Goal: Task Accomplishment & Management: Manage account settings

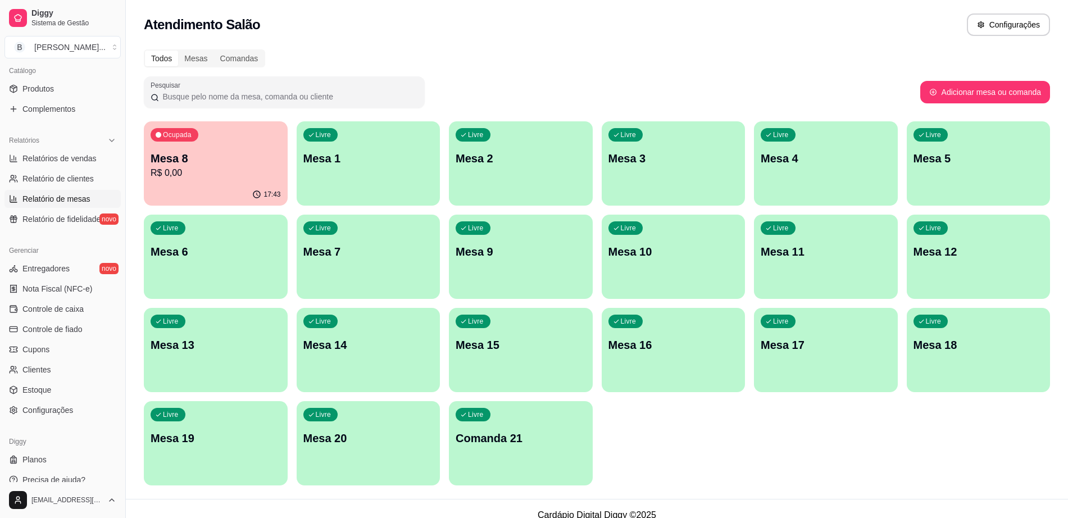
scroll to position [290, 0]
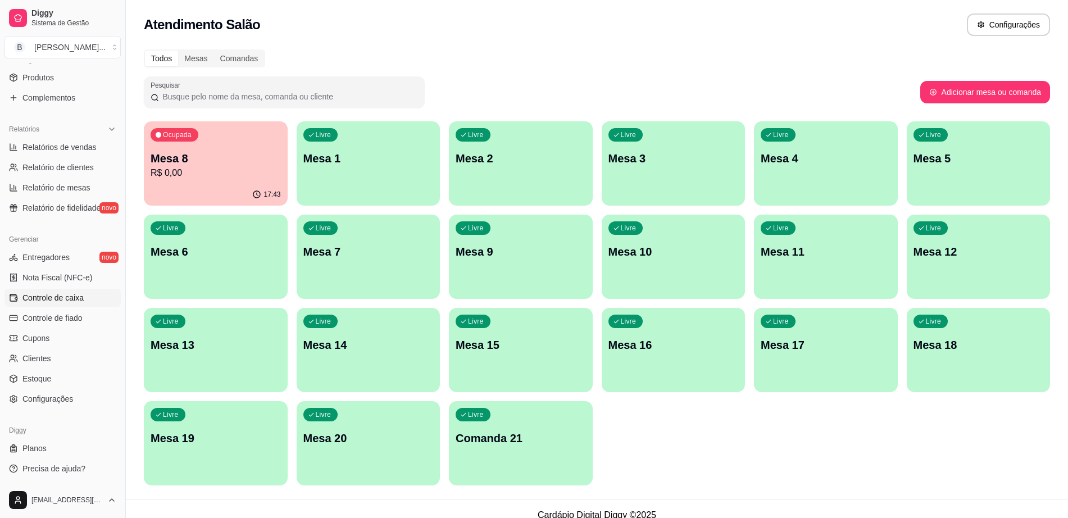
click at [71, 301] on span "Controle de caixa" at bounding box center [52, 297] width 61 height 11
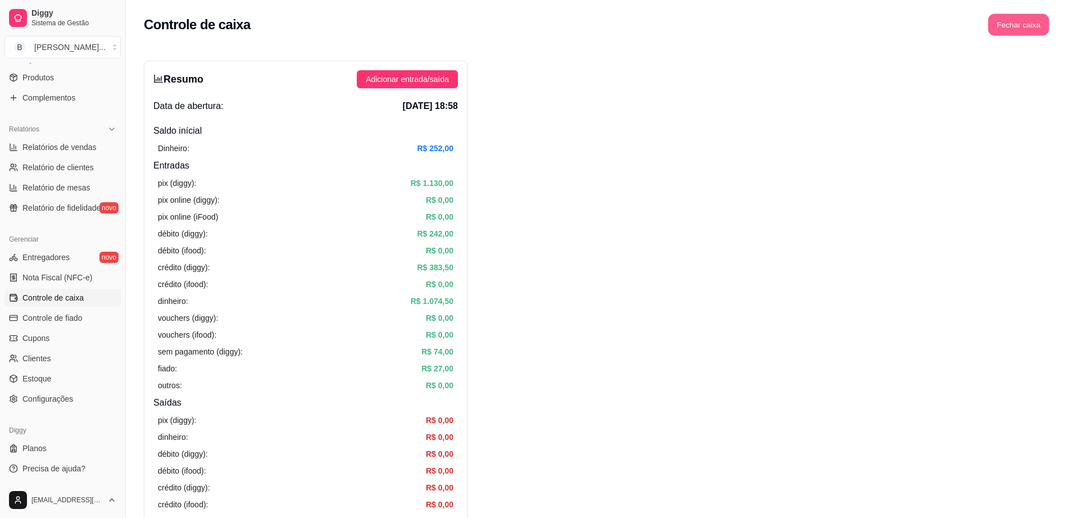
click at [1033, 19] on button "Fechar caixa" at bounding box center [1018, 25] width 61 height 22
click at [1052, 94] on span "Sim" at bounding box center [1049, 100] width 13 height 12
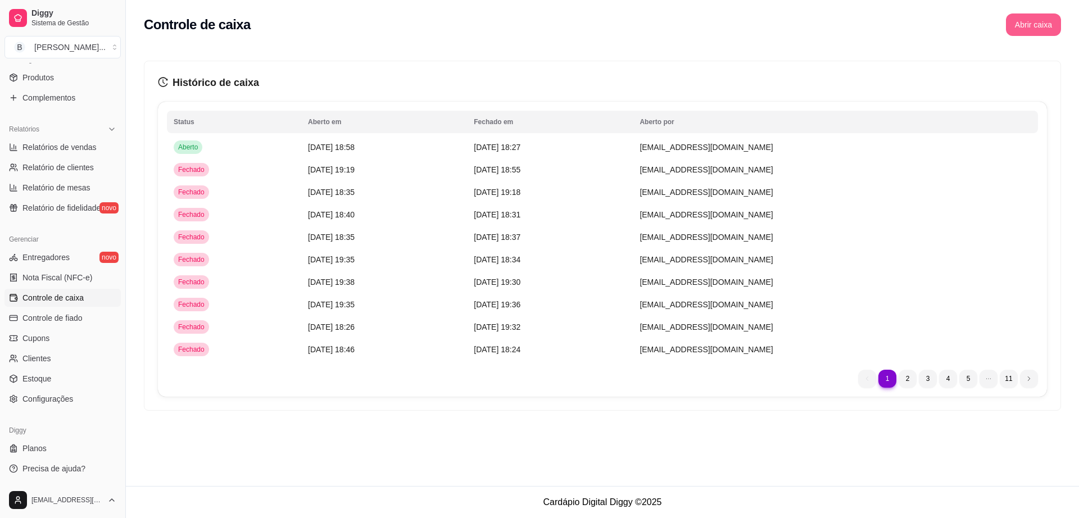
click at [1039, 25] on button "Abrir caixa" at bounding box center [1033, 24] width 55 height 22
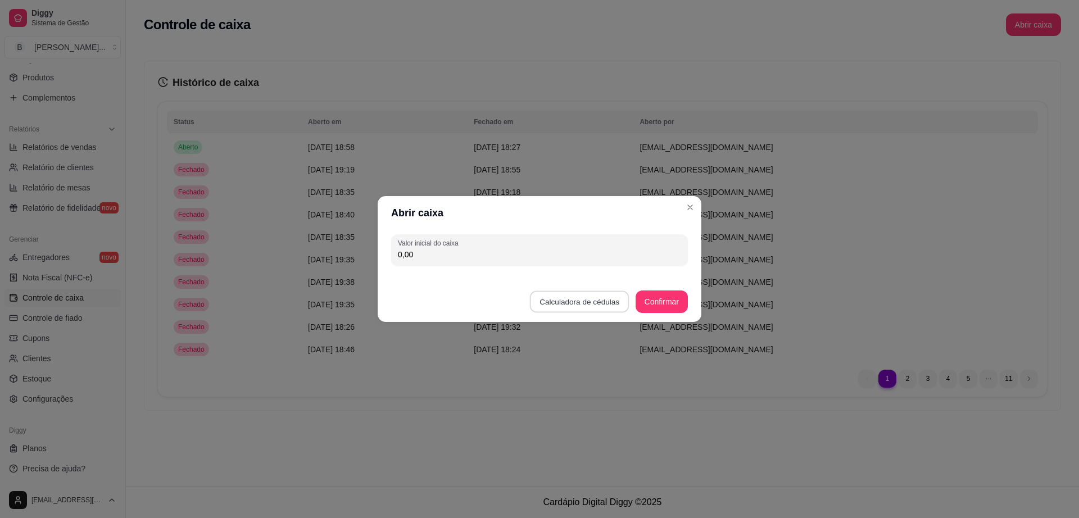
click at [572, 299] on button "Calculadora de cédulas" at bounding box center [579, 302] width 99 height 22
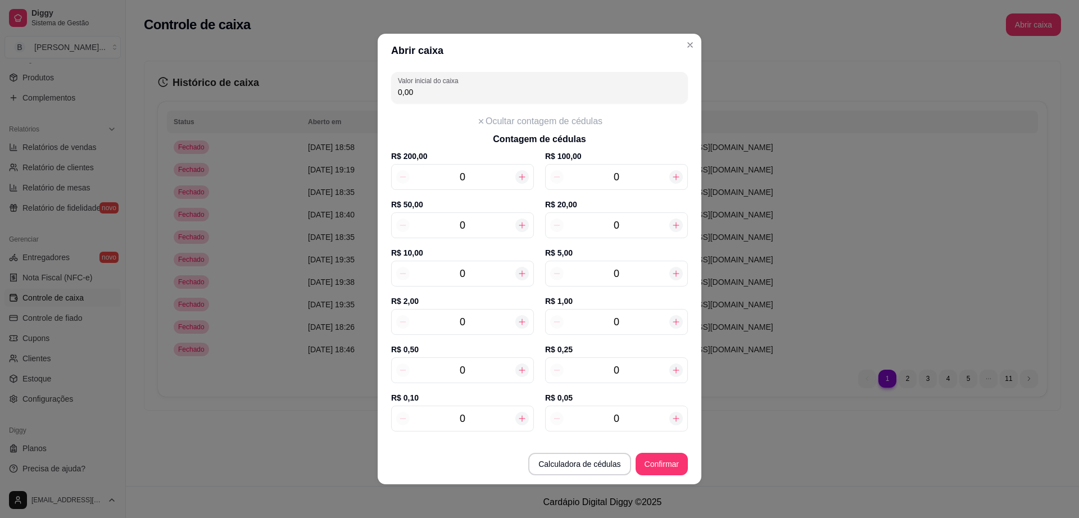
click at [639, 230] on input "0" at bounding box center [616, 225] width 106 height 16
type input "20,00"
type input "15"
type input "300,00"
type input "15"
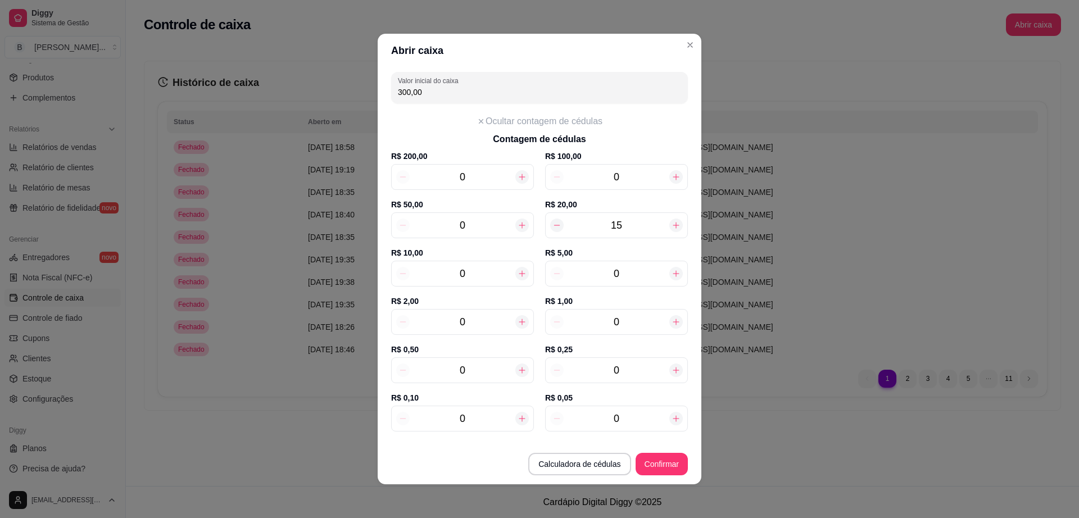
click at [467, 278] on input "0" at bounding box center [463, 274] width 106 height 16
type input "340,00"
type input "4"
click at [622, 220] on input "15" at bounding box center [616, 225] width 106 height 16
type input "60,00"
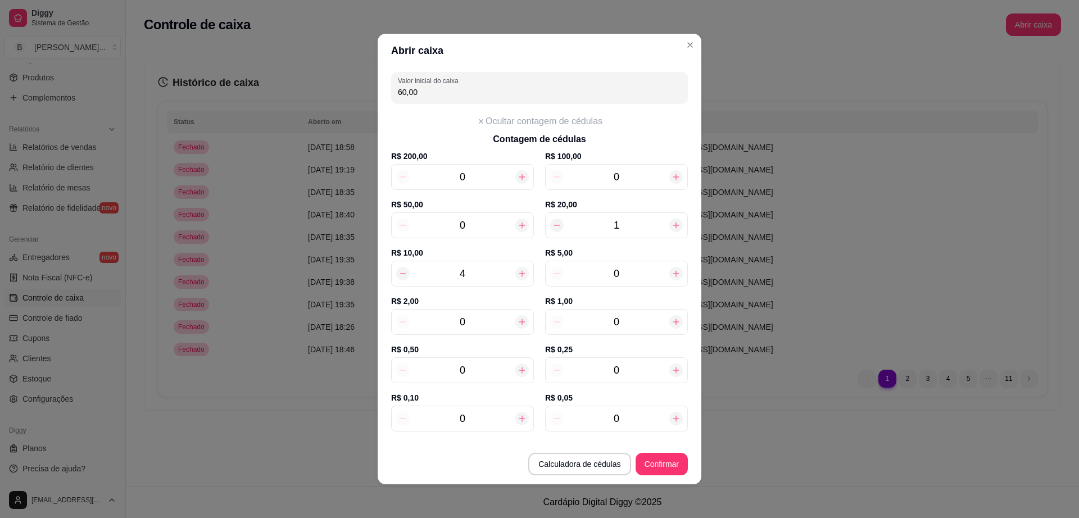
type input "16"
type input "360,00"
type input "16"
click at [613, 276] on input "0" at bounding box center [616, 274] width 106 height 16
type input "365,00"
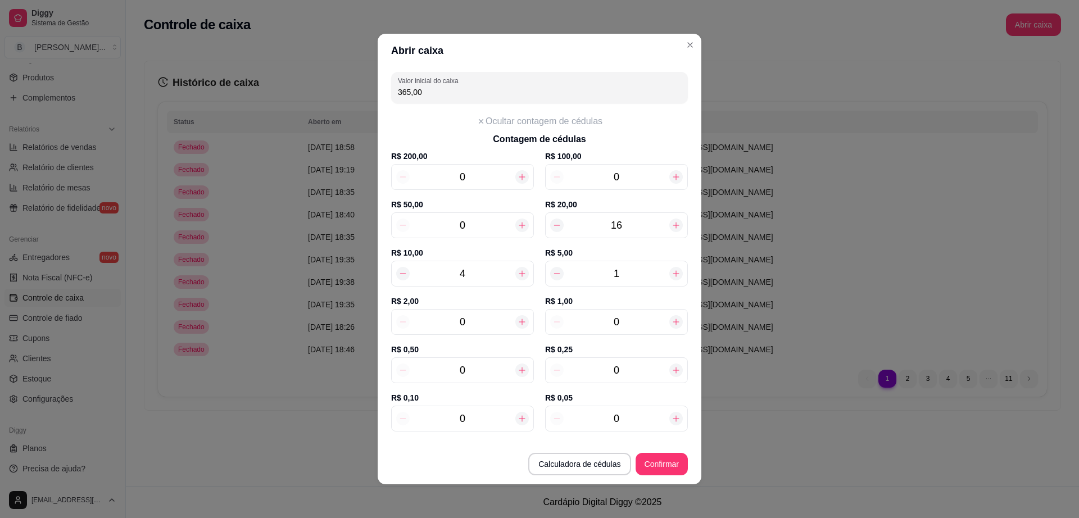
type input "1"
click at [498, 325] on input "0" at bounding box center [463, 322] width 106 height 16
type input "373,00"
type input "4"
click at [662, 463] on button "Confirmar" at bounding box center [661, 464] width 52 height 22
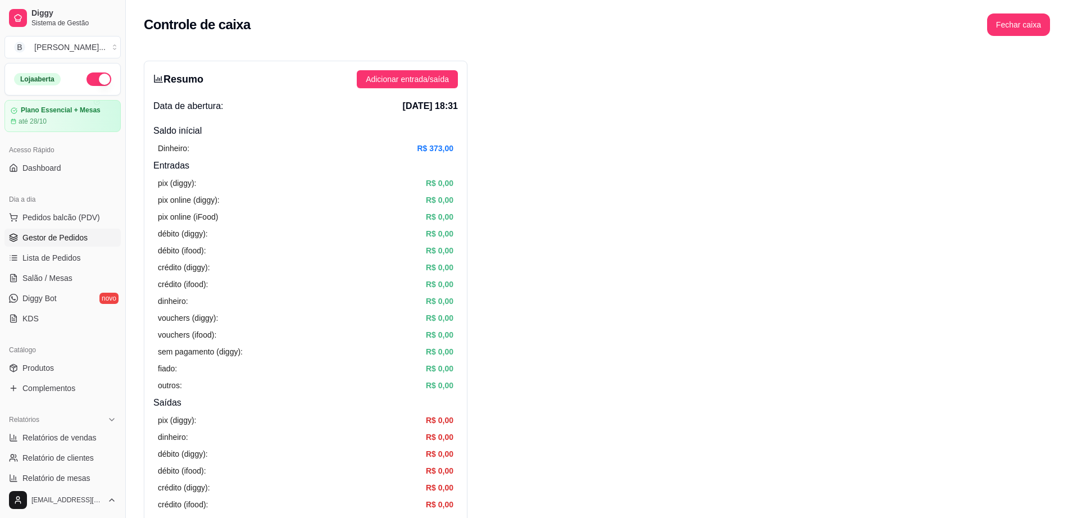
click at [83, 235] on span "Gestor de Pedidos" at bounding box center [54, 237] width 65 height 11
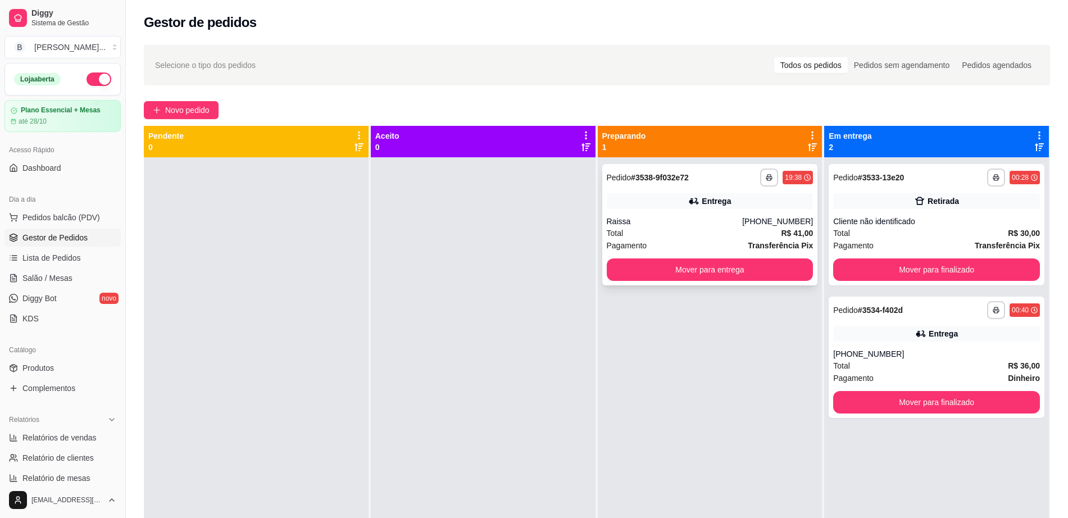
click at [743, 221] on div "Raissa" at bounding box center [675, 221] width 136 height 11
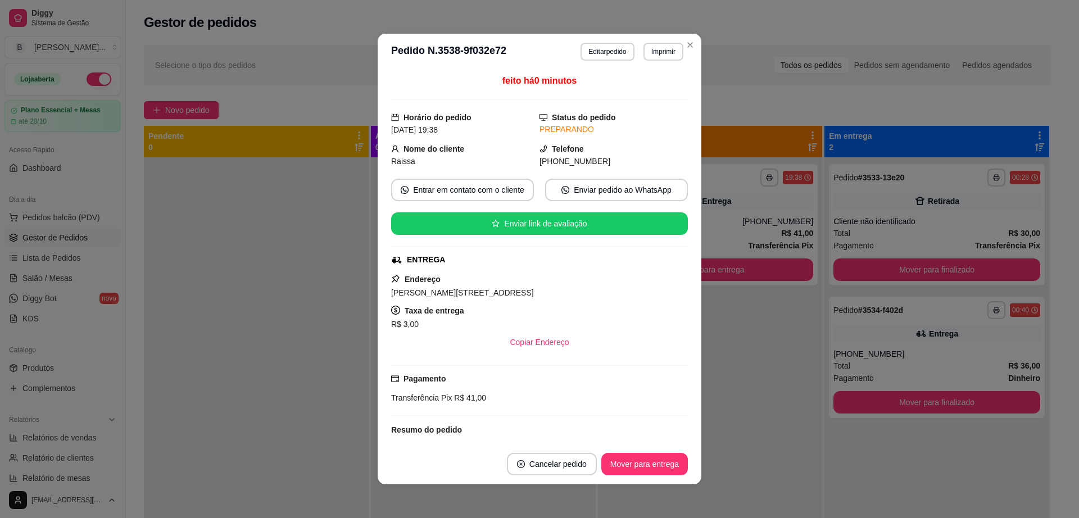
click at [380, 299] on div "feito há 0 minutos Horário do pedido [DATE] 19:38 Status do pedido PREPARANDO N…" at bounding box center [540, 257] width 324 height 374
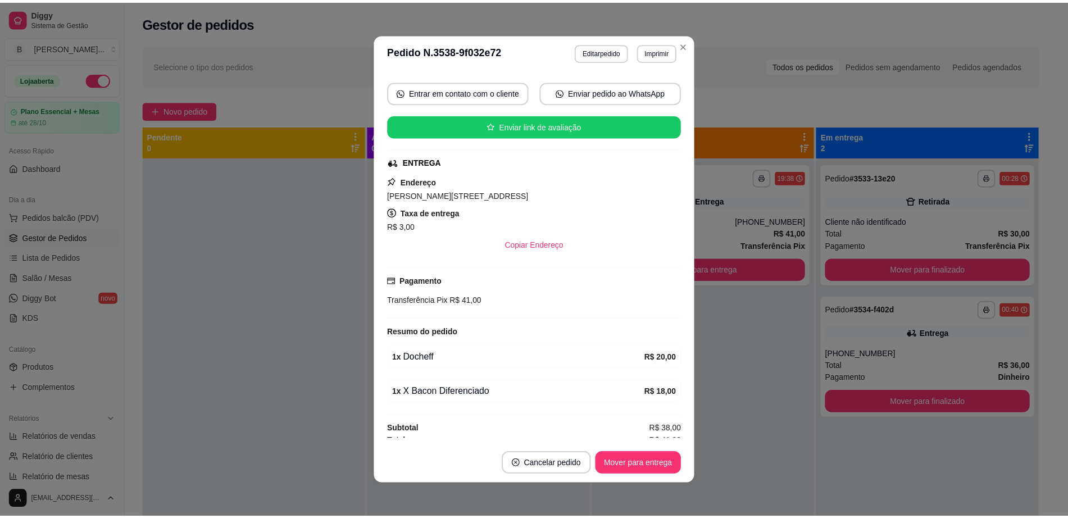
scroll to position [106, 0]
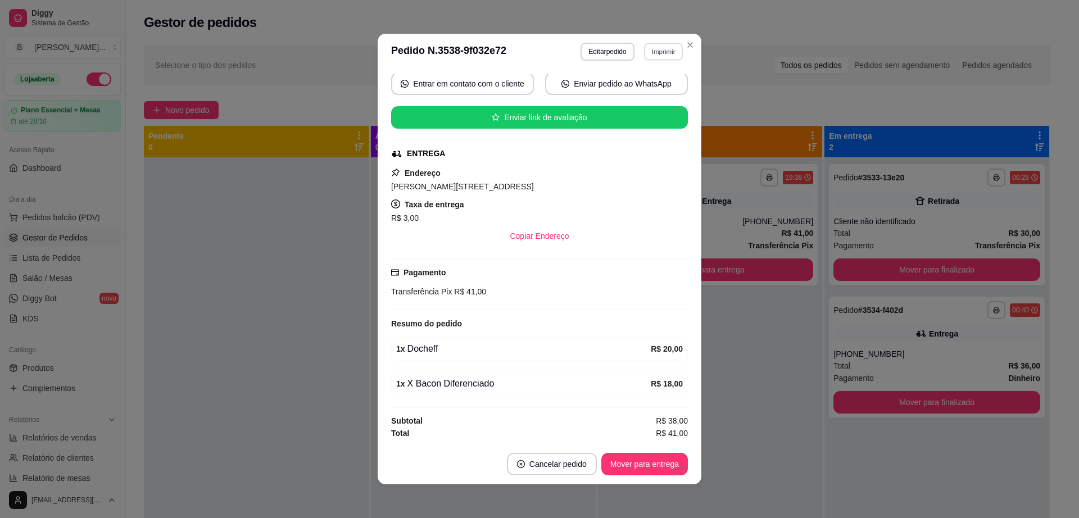
click at [649, 50] on button "Imprimir" at bounding box center [663, 51] width 39 height 17
click at [632, 91] on button "Impressora" at bounding box center [637, 91] width 81 height 18
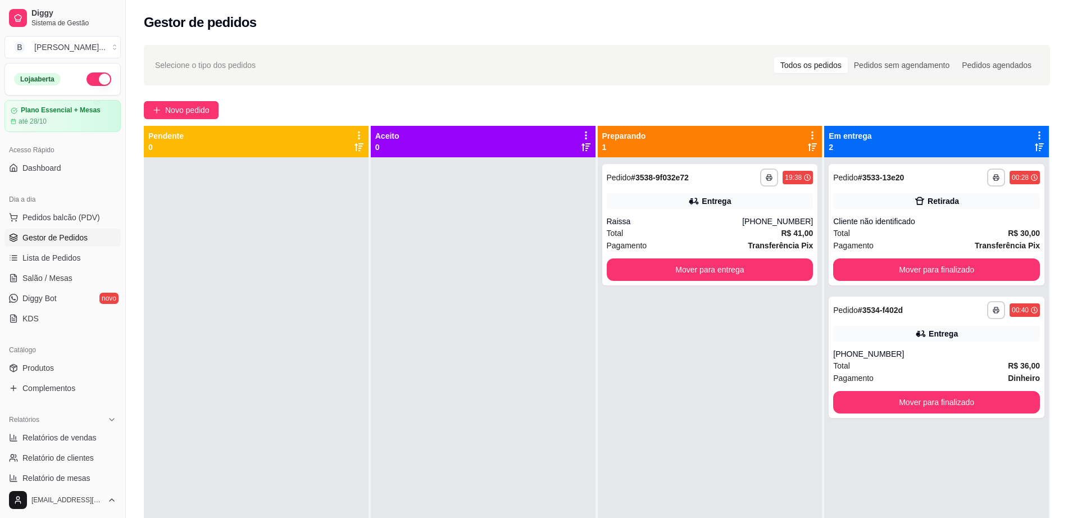
click at [665, 287] on div "**********" at bounding box center [710, 416] width 225 height 518
click at [672, 271] on button "Mover para entrega" at bounding box center [710, 270] width 201 height 22
